Goal: Information Seeking & Learning: Learn about a topic

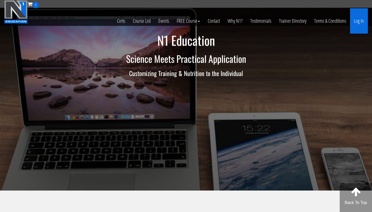
click at [358, 23] on link "Log In" at bounding box center [359, 20] width 18 height 25
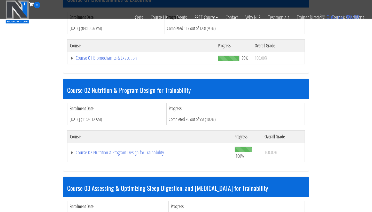
scroll to position [295, 0]
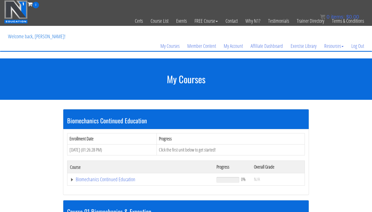
scroll to position [0, 0]
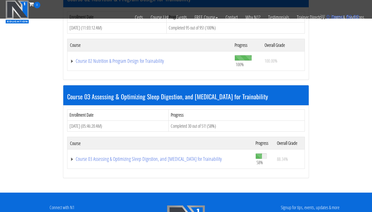
scroll to position [301, 0]
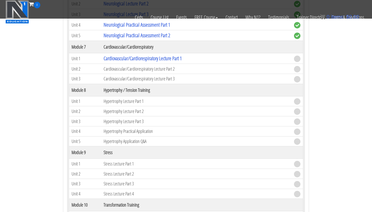
scroll to position [745, 0]
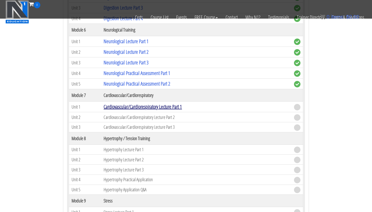
click at [168, 104] on link "Cardiovascular/Cardiorespiratory Lecture Part 1" at bounding box center [143, 106] width 78 height 7
